Goal: Task Accomplishment & Management: Manage account settings

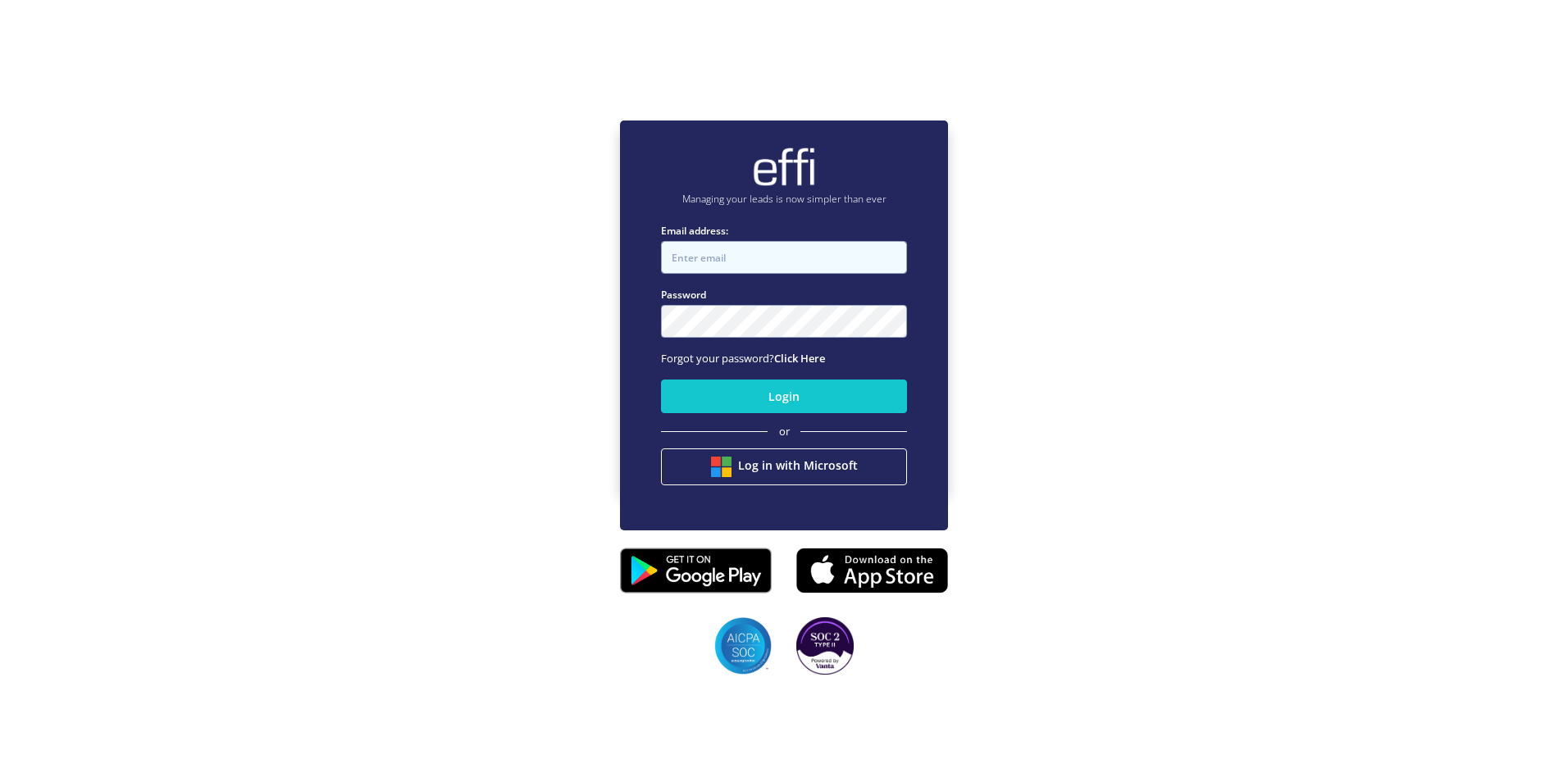
click at [739, 261] on input "Email address:" at bounding box center [783, 257] width 246 height 33
type input "[PERSON_NAME][EMAIL_ADDRESS][PERSON_NAME][DOMAIN_NAME]"
click at [661, 379] on button "Login" at bounding box center [783, 396] width 246 height 34
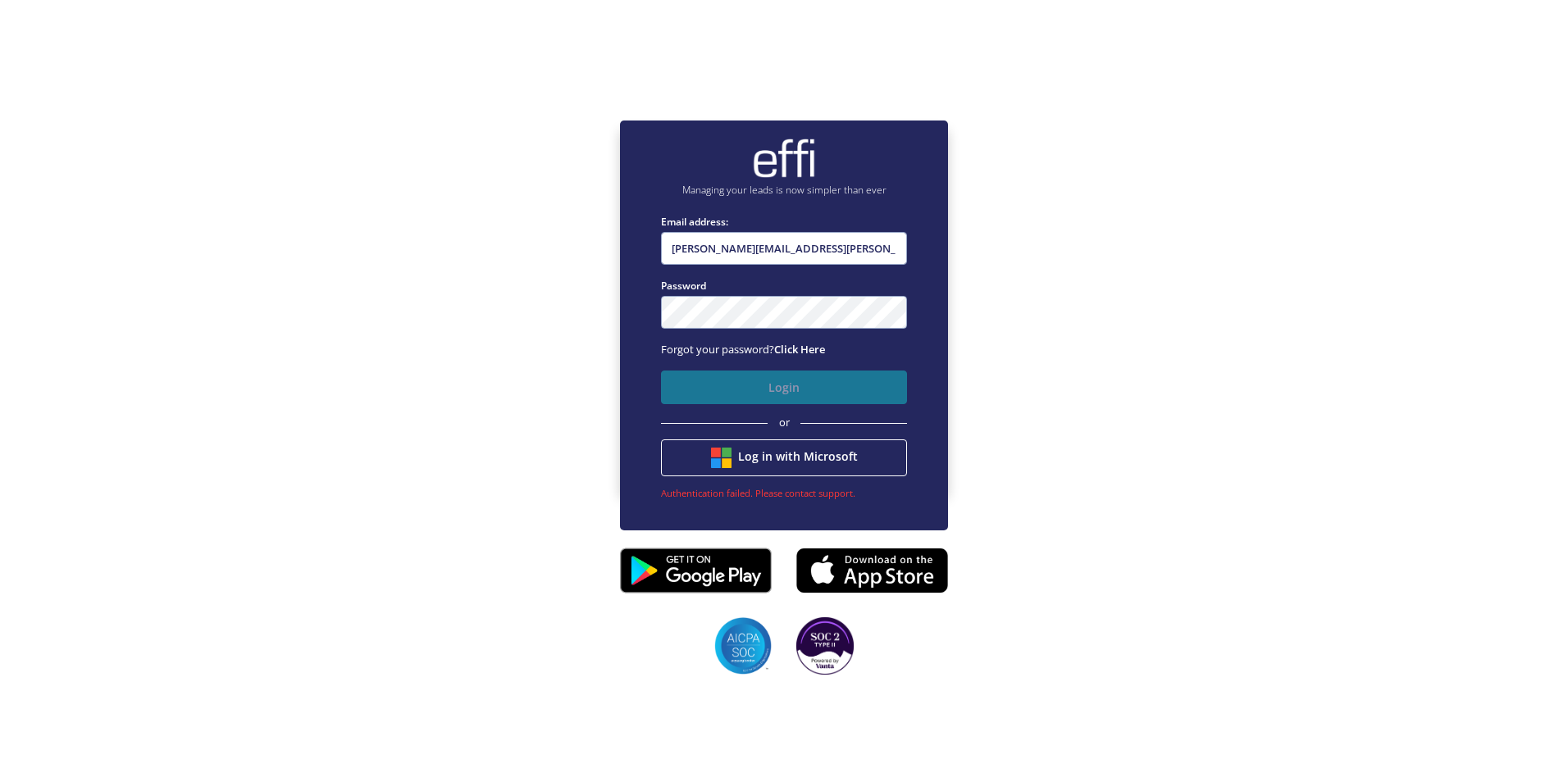
click at [745, 393] on button "Login" at bounding box center [783, 387] width 246 height 34
click at [823, 348] on link "Click Here" at bounding box center [799, 349] width 51 height 15
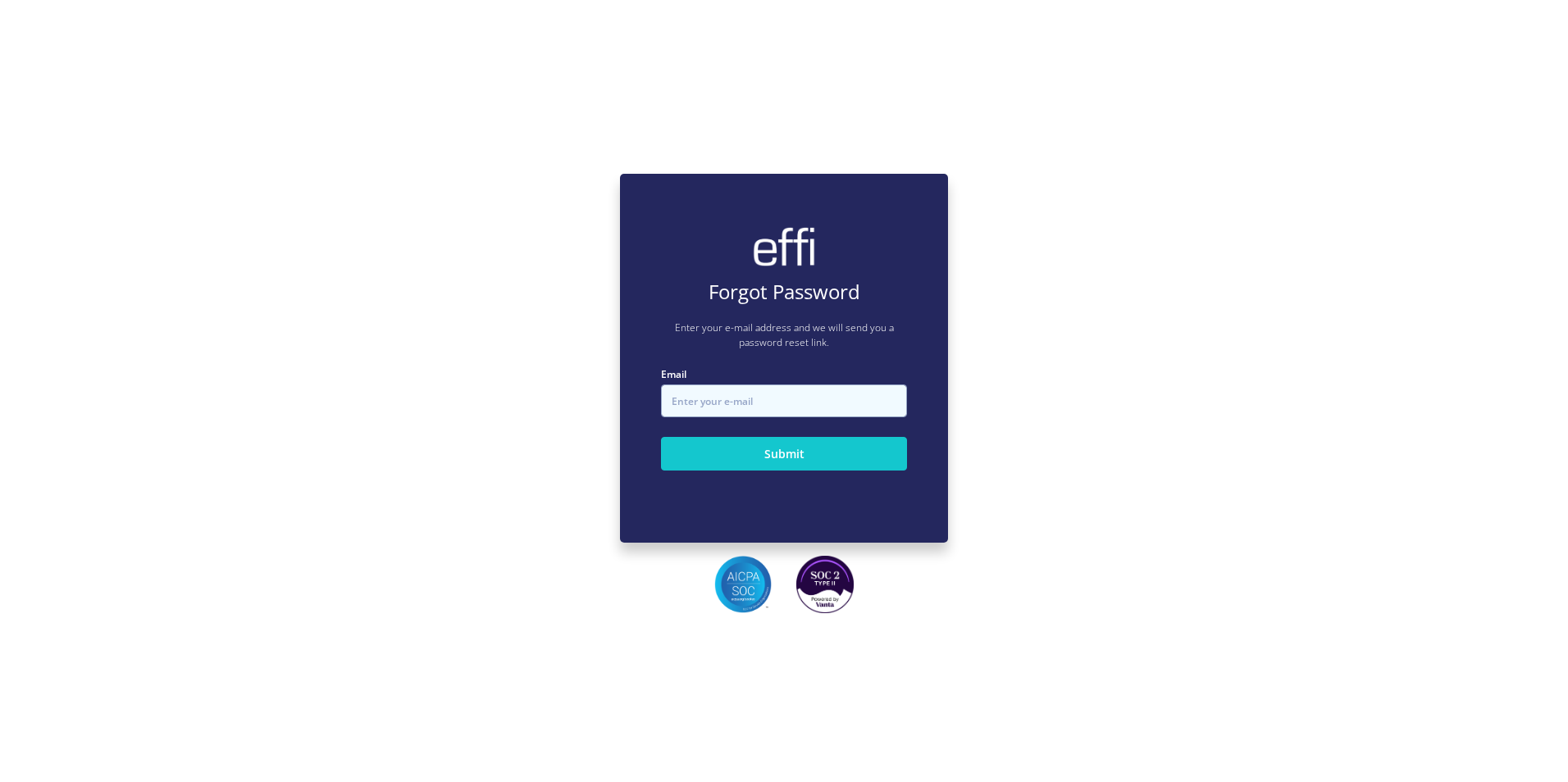
drag, startPoint x: 773, startPoint y: 398, endPoint x: 778, endPoint y: 411, distance: 13.9
click at [773, 398] on input "Email" at bounding box center [783, 401] width 246 height 33
type input "[PERSON_NAME][EMAIL_ADDRESS][PERSON_NAME][DOMAIN_NAME]"
click at [777, 461] on button "Submit" at bounding box center [783, 454] width 246 height 34
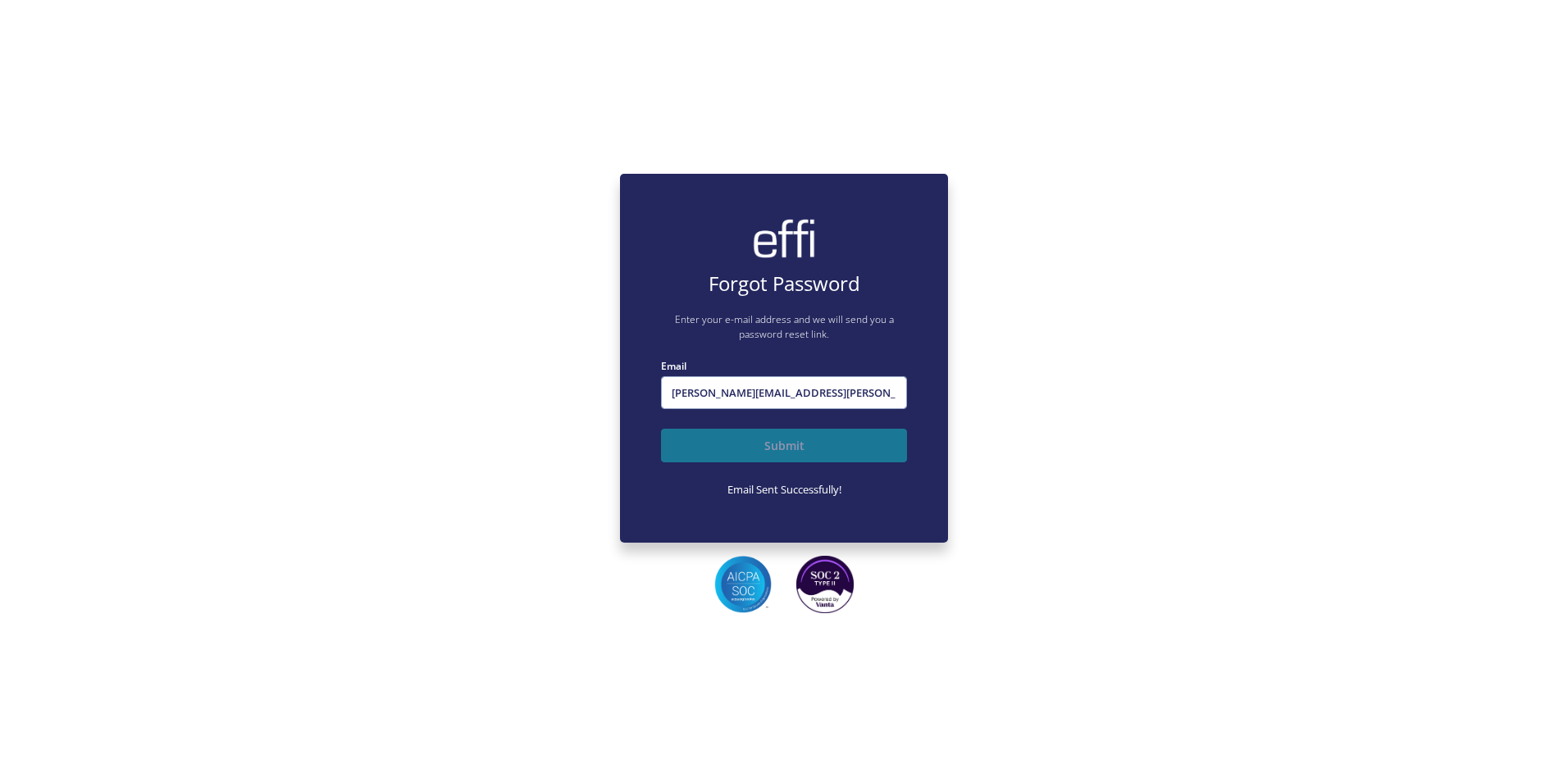
click at [748, 446] on button "Submit" at bounding box center [783, 446] width 246 height 34
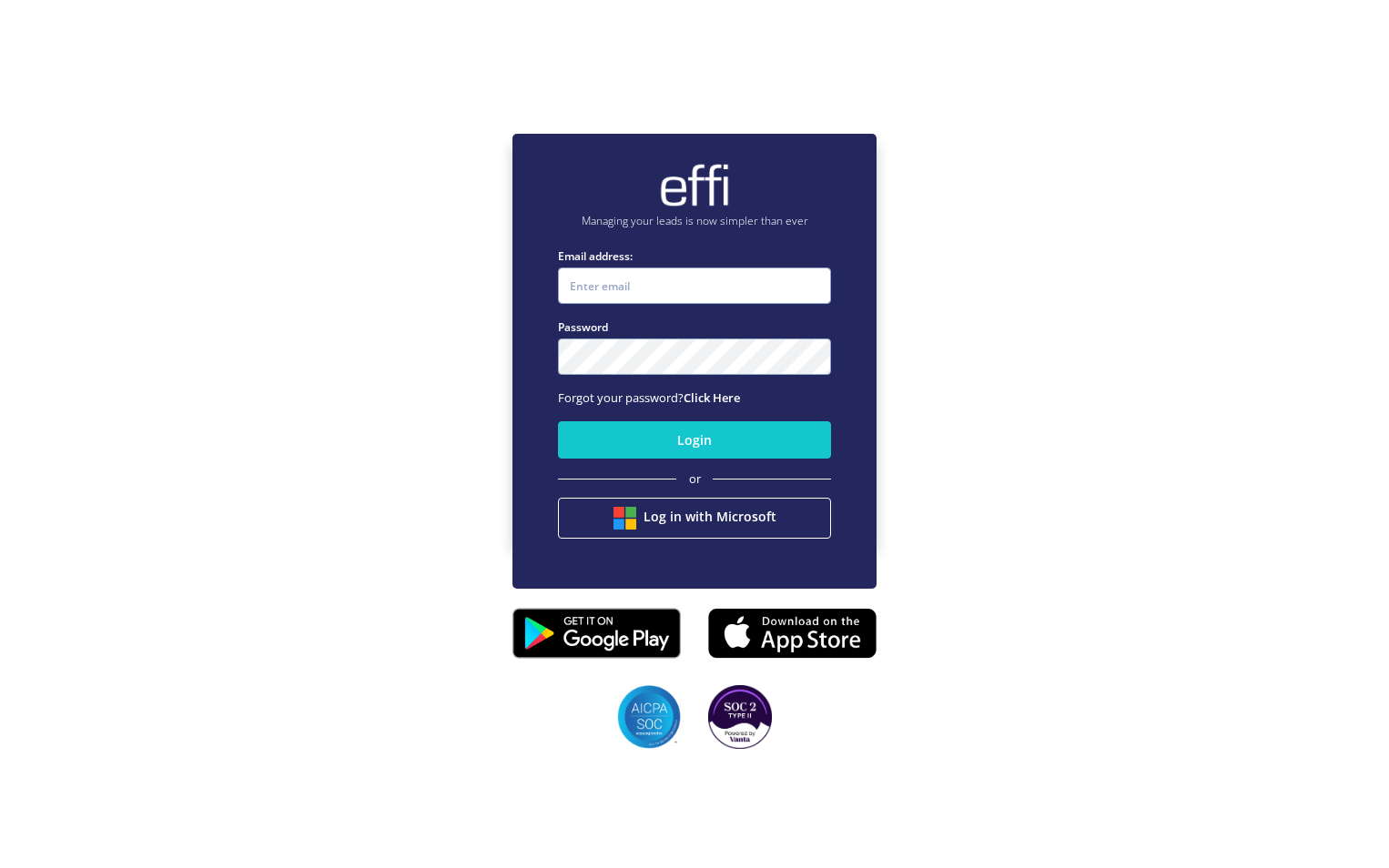
click at [1134, 200] on div "Managing your leads is now simpler than ever Email address: Please enter the em…" at bounding box center [694, 339] width 1389 height 868
